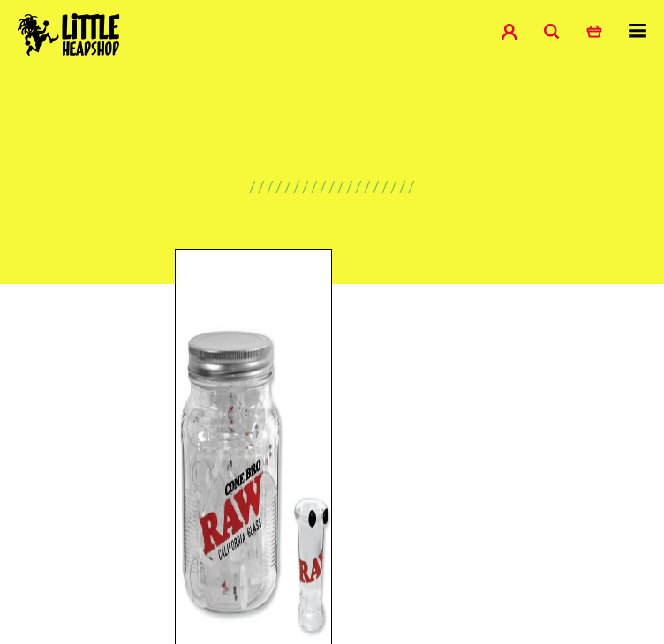
scroll to position [563, 0]
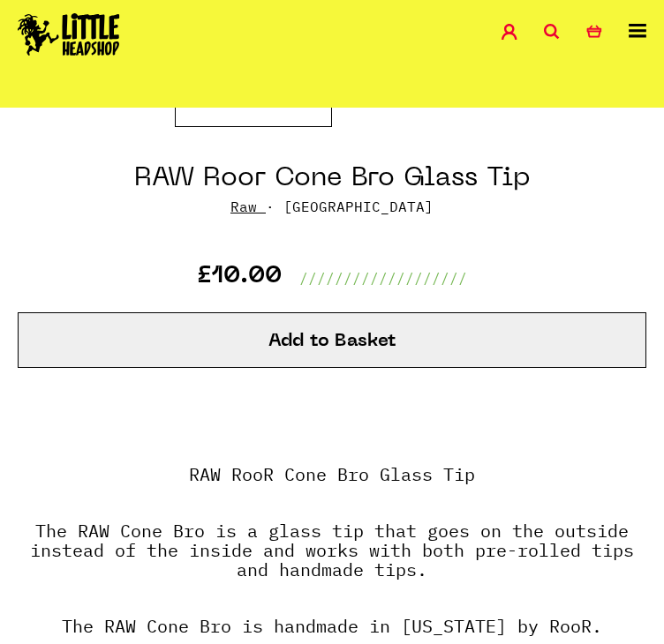
click at [264, 187] on h1 "RAW Roor Cone Bro Glass Tip" at bounding box center [332, 179] width 396 height 34
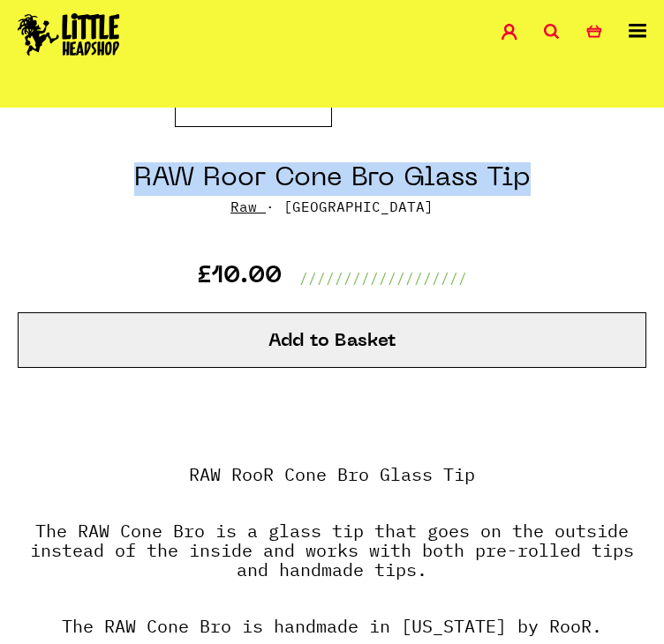
click at [264, 187] on h1 "RAW Roor Cone Bro Glass Tip" at bounding box center [332, 179] width 396 height 34
copy div "RAW Roor Cone Bro Glass Tip"
